Goal: Information Seeking & Learning: Learn about a topic

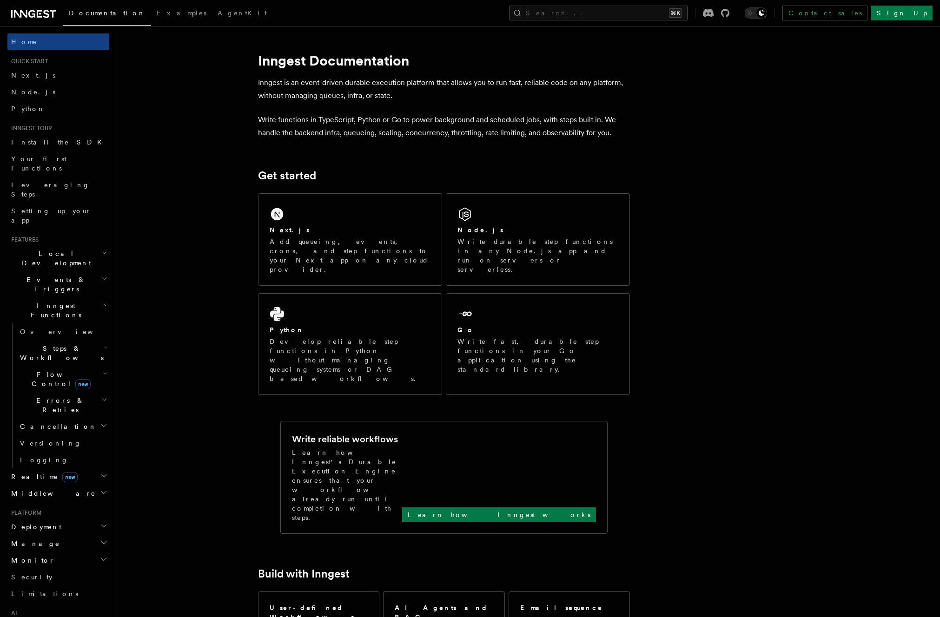
click at [87, 485] on h2 "Middleware" at bounding box center [58, 493] width 102 height 17
click at [65, 524] on span "Creating middleware" at bounding box center [59, 532] width 79 height 17
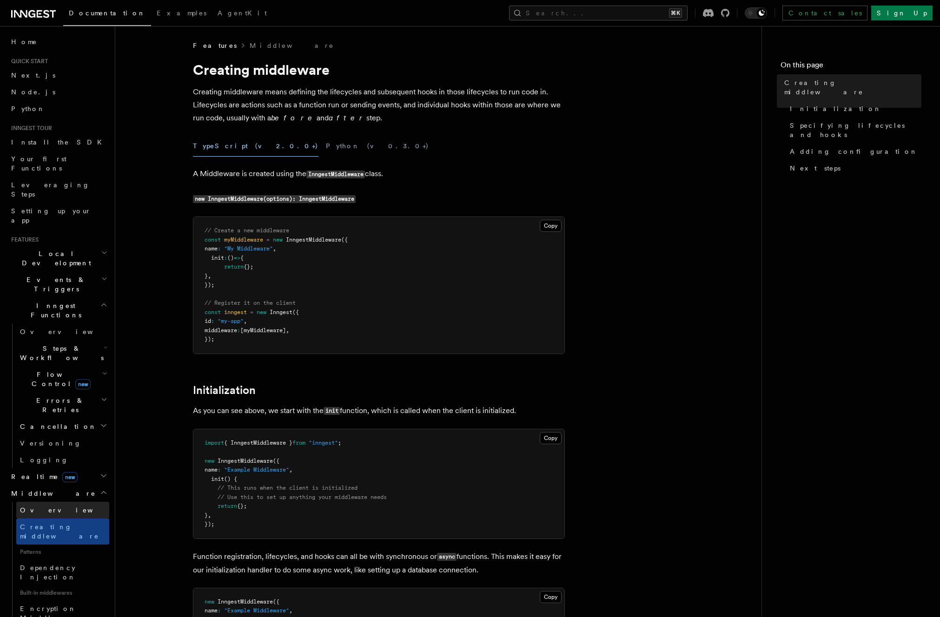
click at [38, 506] on span "Overview" at bounding box center [68, 510] width 96 height 9
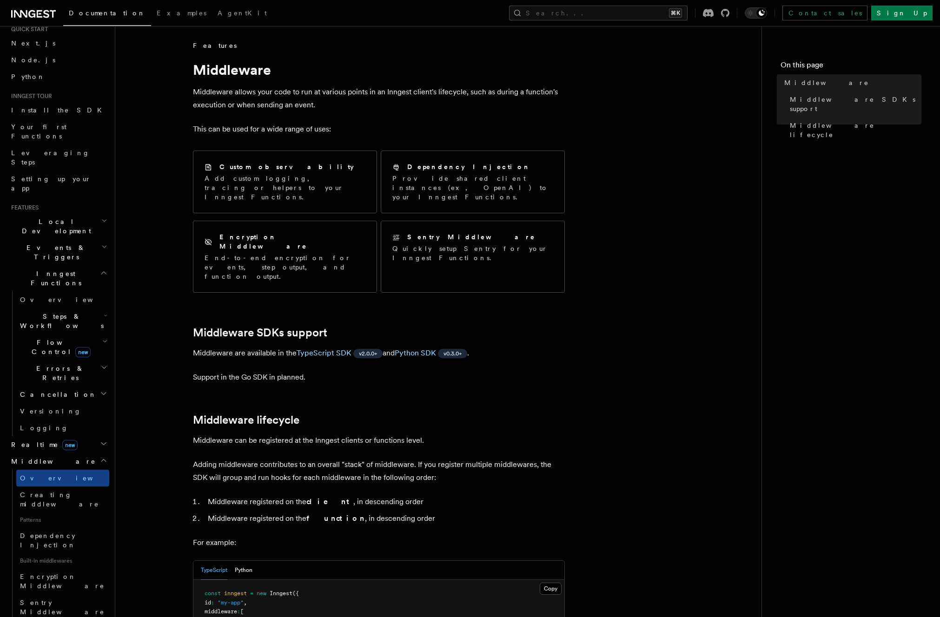
click at [44, 457] on span "Middleware" at bounding box center [51, 461] width 88 height 9
click at [70, 532] on span "Dependency Injection" at bounding box center [48, 540] width 56 height 17
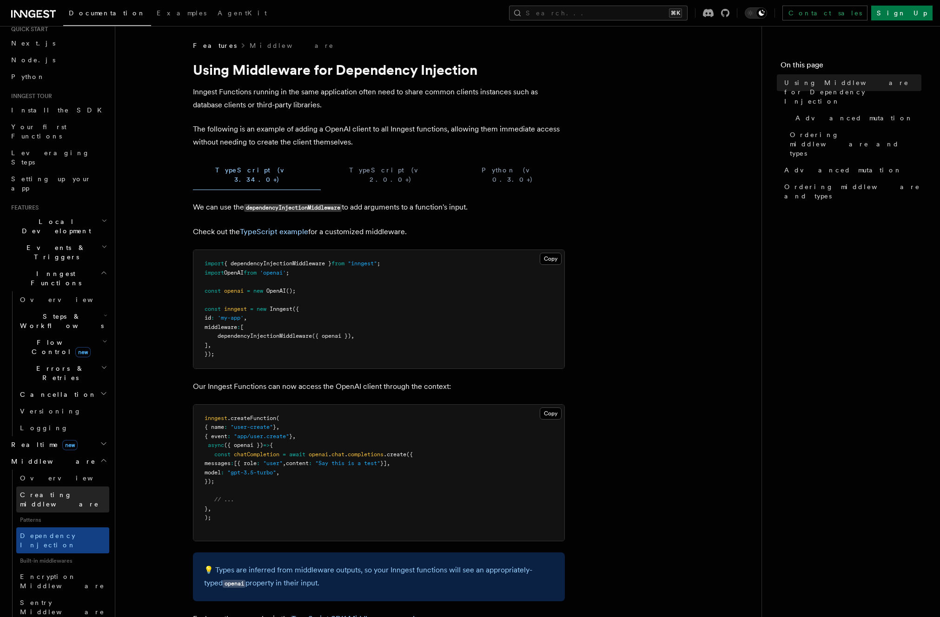
click at [53, 491] on span "Creating middleware" at bounding box center [59, 499] width 79 height 17
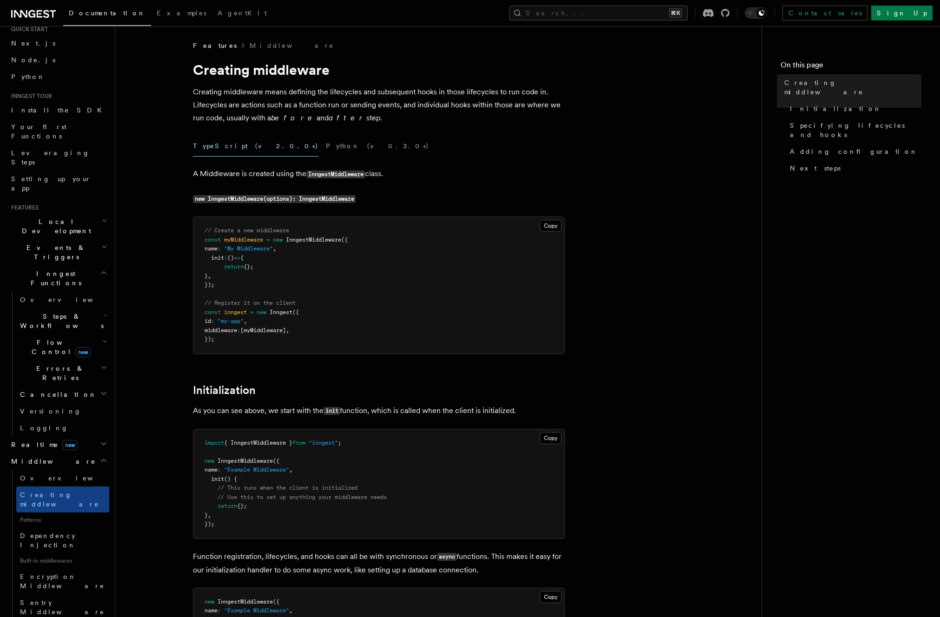
click at [101, 443] on icon "button" at bounding box center [103, 444] width 5 height 2
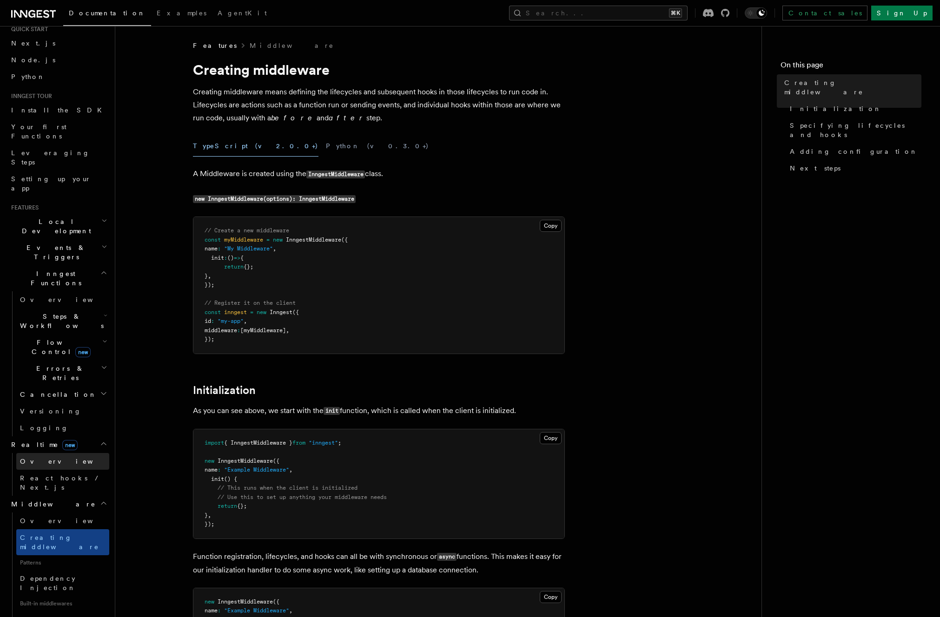
click at [38, 458] on span "Overview" at bounding box center [68, 461] width 96 height 7
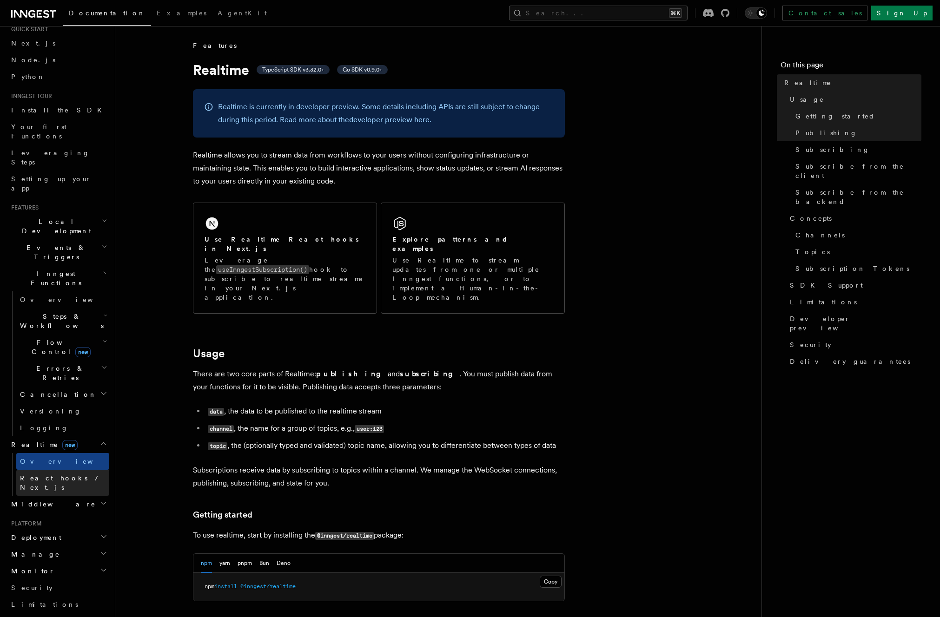
click at [42, 475] on span "React hooks / Next.js" at bounding box center [61, 483] width 82 height 17
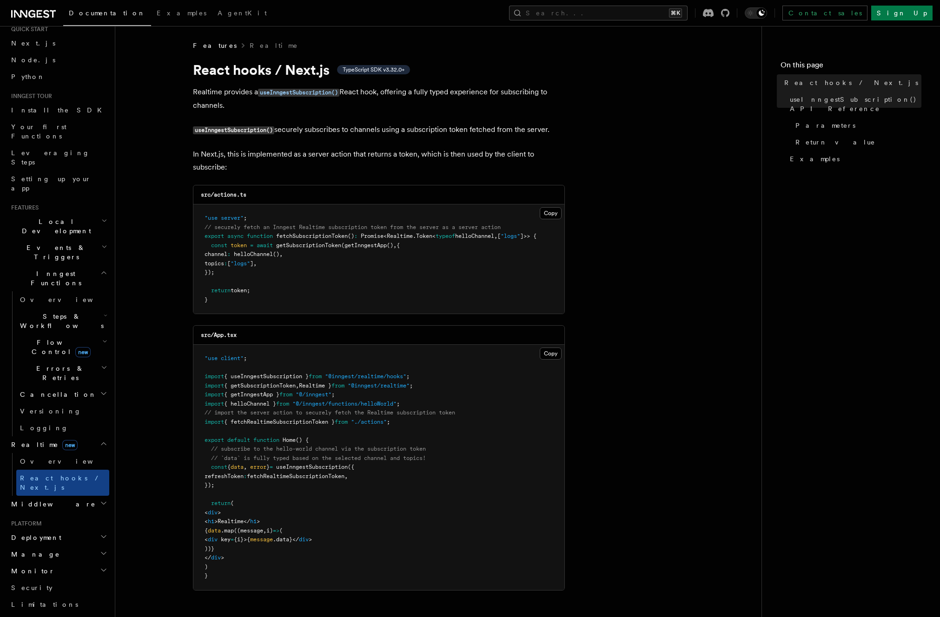
click at [92, 563] on h2 "Monitor" at bounding box center [58, 571] width 102 height 17
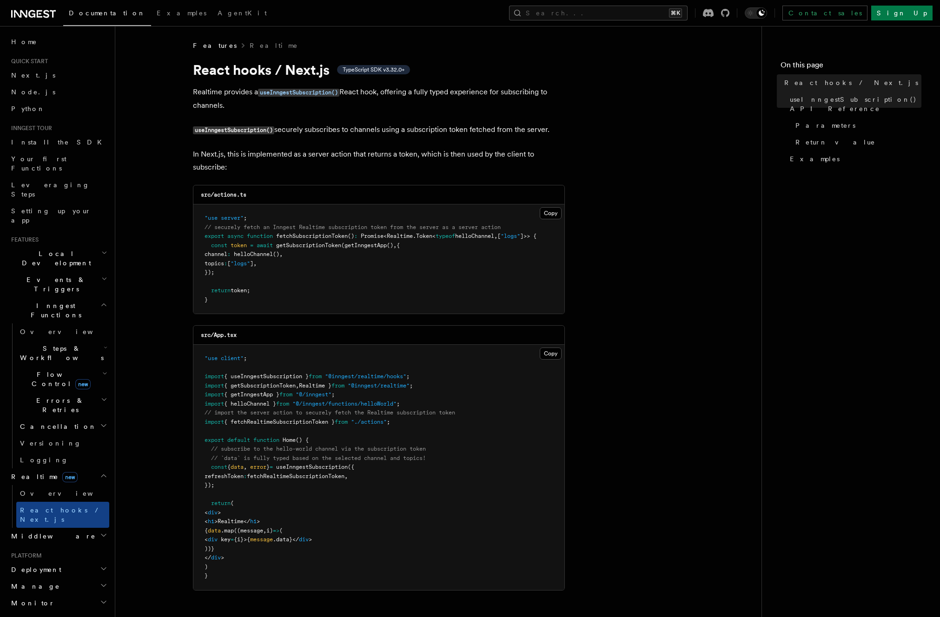
click at [32, 532] on span "Middleware" at bounding box center [51, 536] width 88 height 9
click at [35, 566] on span "Creating middleware" at bounding box center [59, 574] width 79 height 17
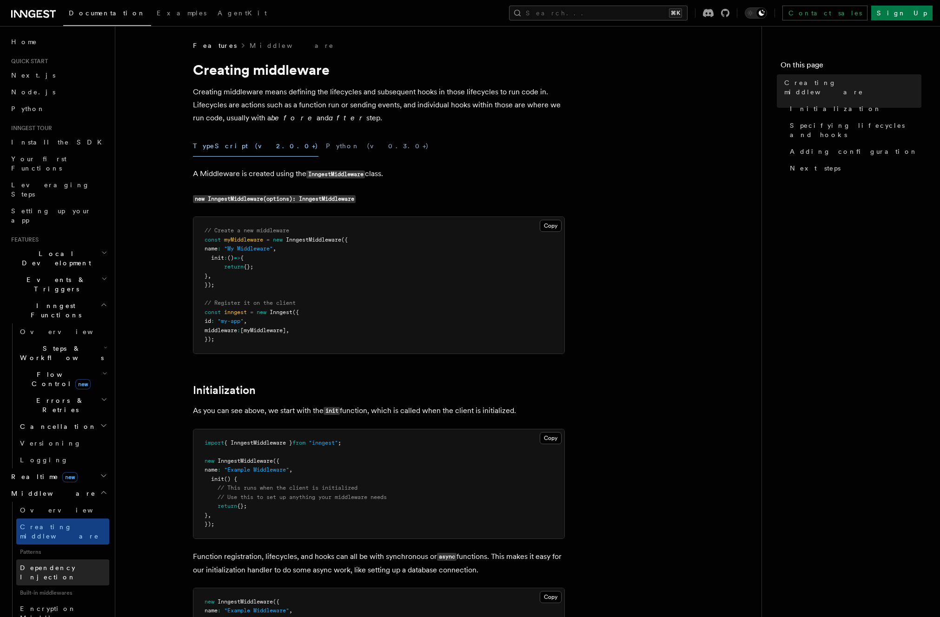
click at [46, 564] on span "Dependency Injection" at bounding box center [48, 572] width 56 height 17
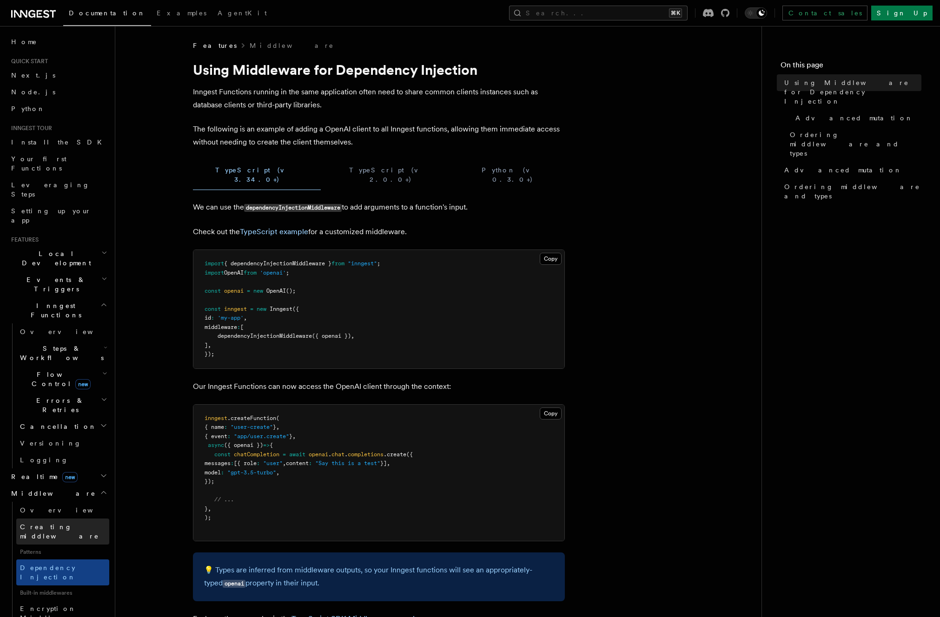
click at [35, 524] on span "Creating middleware" at bounding box center [59, 532] width 79 height 17
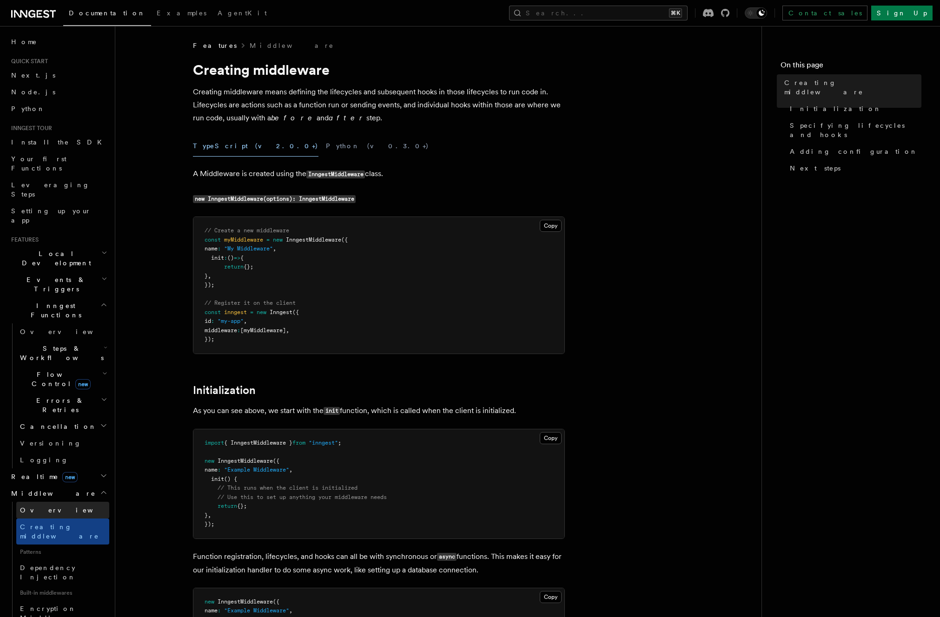
click at [43, 507] on span "Overview" at bounding box center [68, 510] width 96 height 7
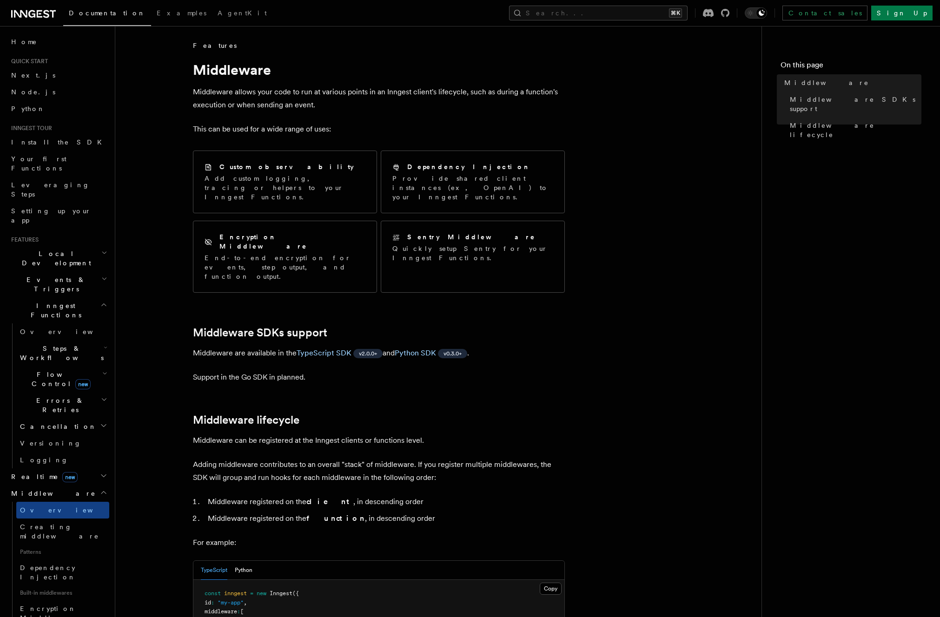
click at [38, 545] on span "Patterns" at bounding box center [62, 552] width 93 height 15
click at [36, 564] on span "Dependency Injection" at bounding box center [48, 572] width 56 height 17
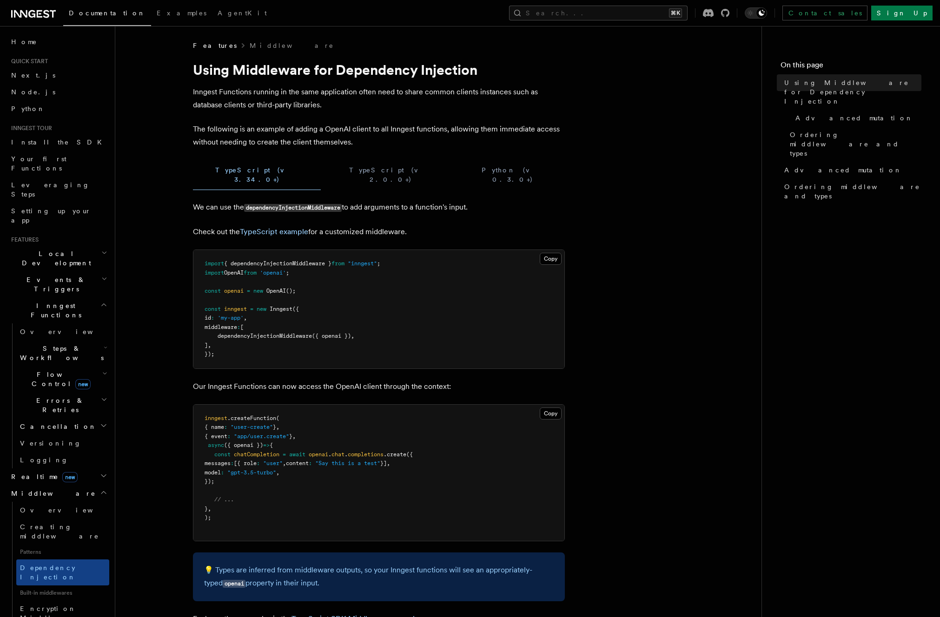
click at [37, 586] on span "Built-in middlewares" at bounding box center [62, 593] width 93 height 15
click at [36, 601] on link "Encryption Middleware" at bounding box center [62, 614] width 93 height 26
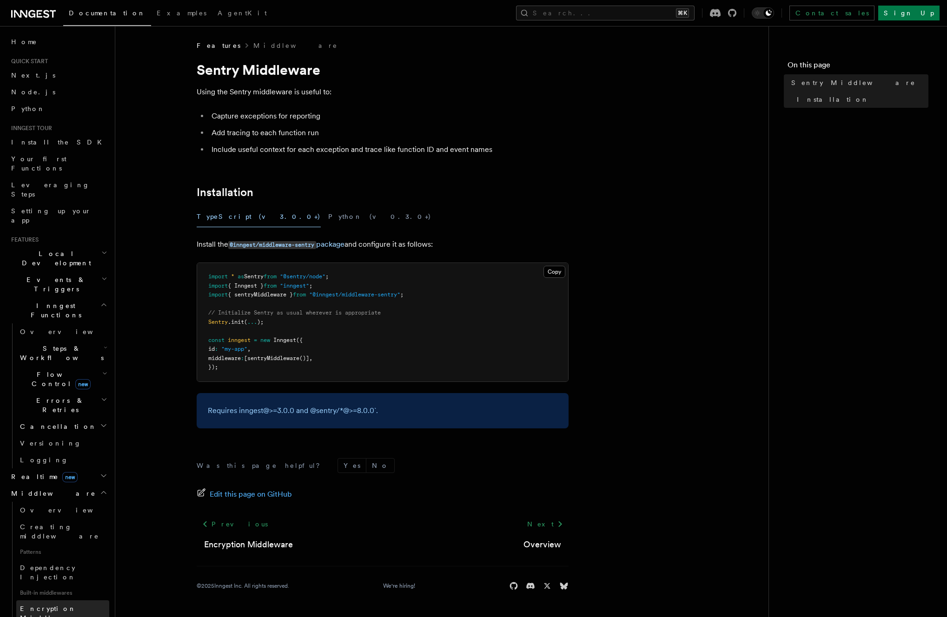
click at [45, 605] on span "Encryption Middleware" at bounding box center [62, 613] width 85 height 17
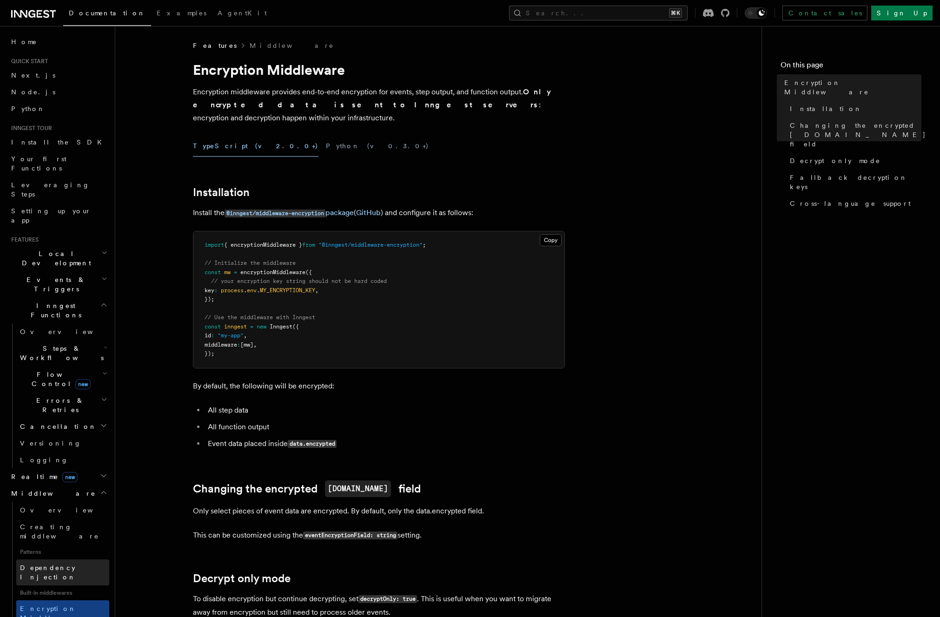
click at [51, 564] on span "Dependency Injection" at bounding box center [48, 572] width 56 height 17
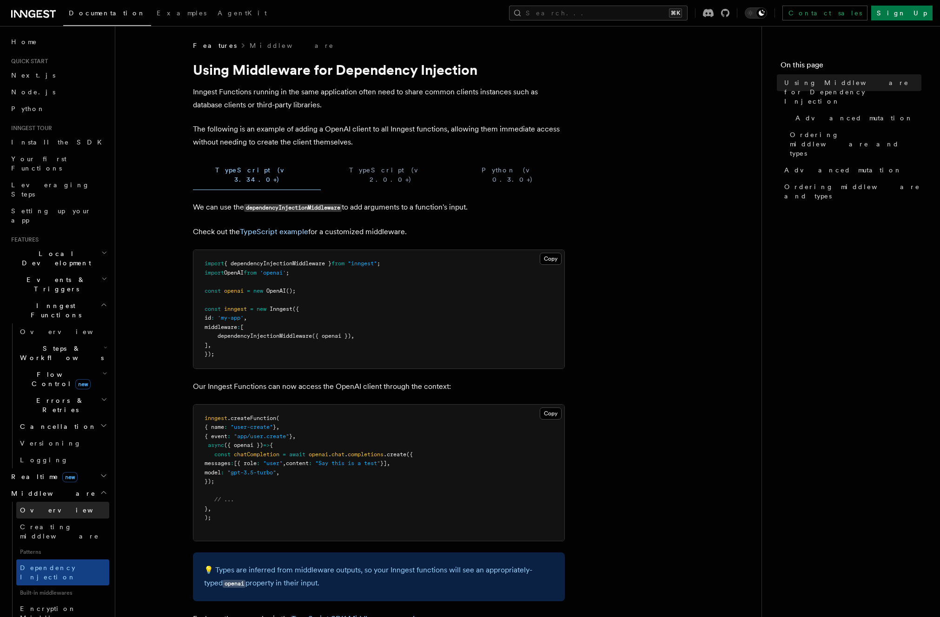
click at [44, 502] on link "Overview" at bounding box center [62, 510] width 93 height 17
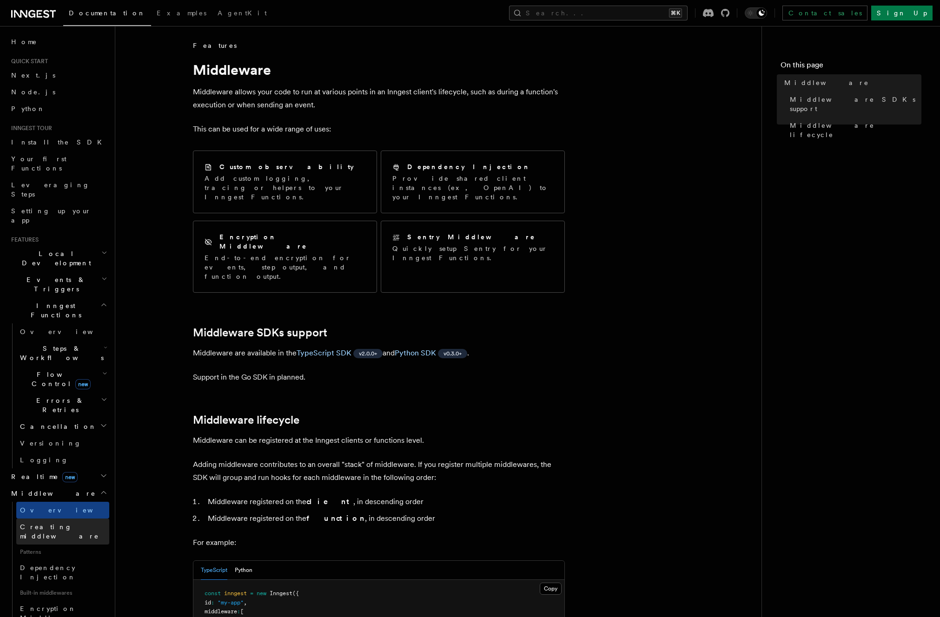
click at [75, 524] on span "Creating middleware" at bounding box center [59, 532] width 79 height 17
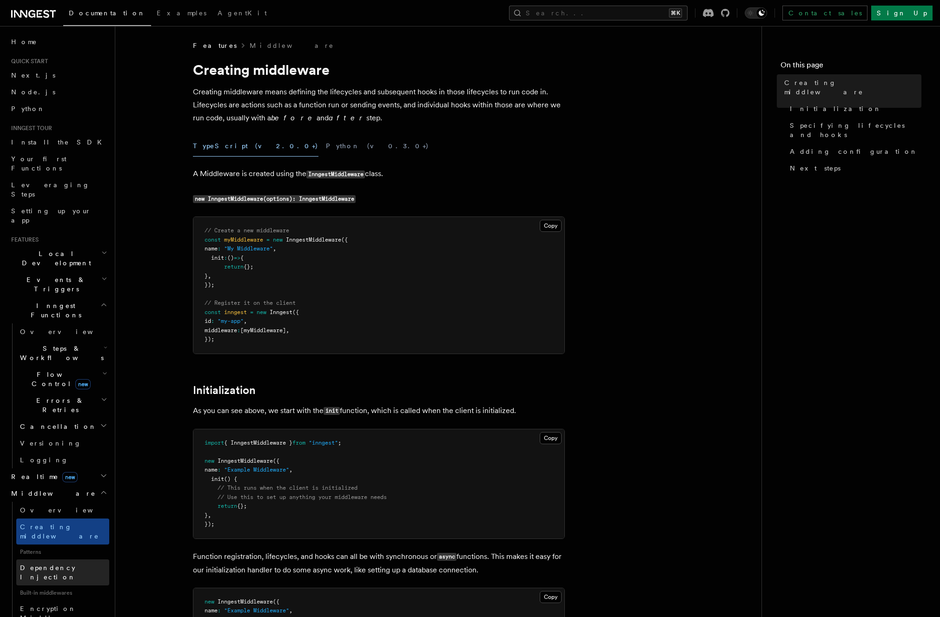
click at [59, 564] on span "Dependency Injection" at bounding box center [48, 572] width 56 height 17
